Goal: Book appointment/travel/reservation

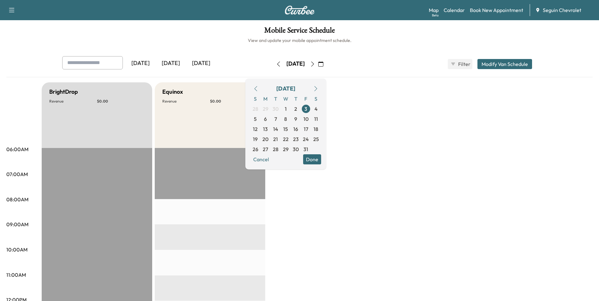
click at [173, 66] on div "[DATE]" at bounding box center [171, 63] width 30 height 15
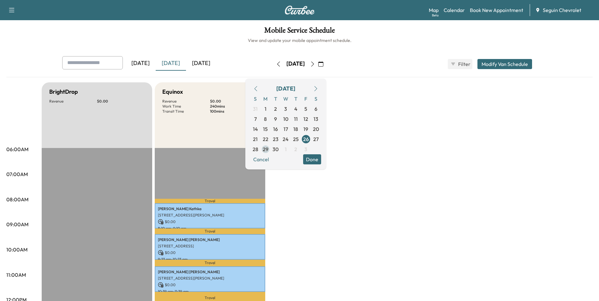
click at [268, 149] on span "29" at bounding box center [266, 149] width 6 height 8
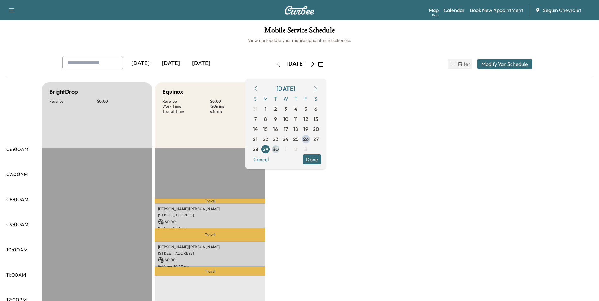
click at [278, 149] on span "30" at bounding box center [275, 149] width 6 height 8
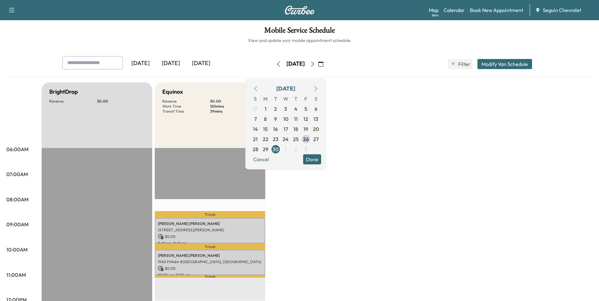
click at [318, 89] on icon "button" at bounding box center [315, 88] width 5 height 5
click at [286, 111] on span "1" at bounding box center [286, 109] width 2 height 8
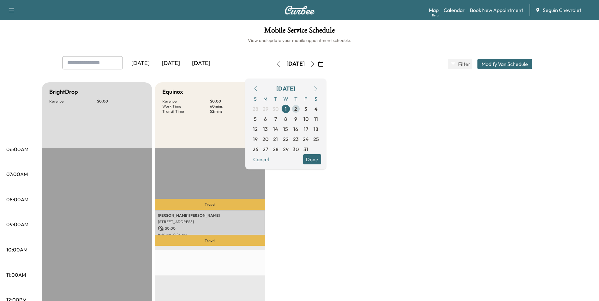
click at [301, 109] on span "2" at bounding box center [296, 109] width 10 height 10
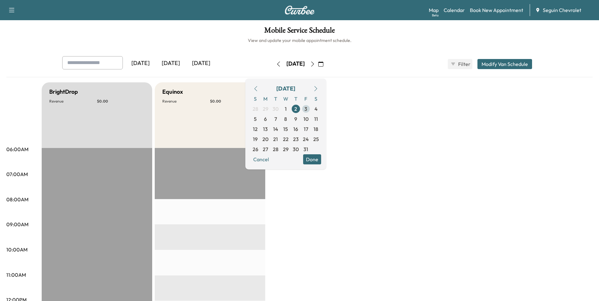
click at [311, 109] on span "3" at bounding box center [306, 109] width 10 height 10
click at [321, 156] on button "Done" at bounding box center [312, 159] width 18 height 10
